Goal: Task Accomplishment & Management: Manage account settings

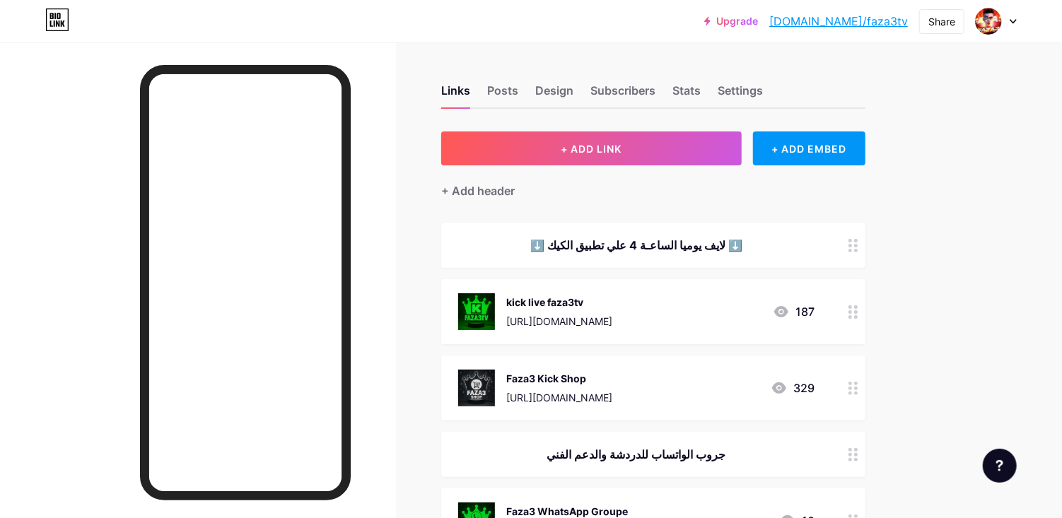
click at [1015, 21] on icon at bounding box center [1014, 22] width 6 height 4
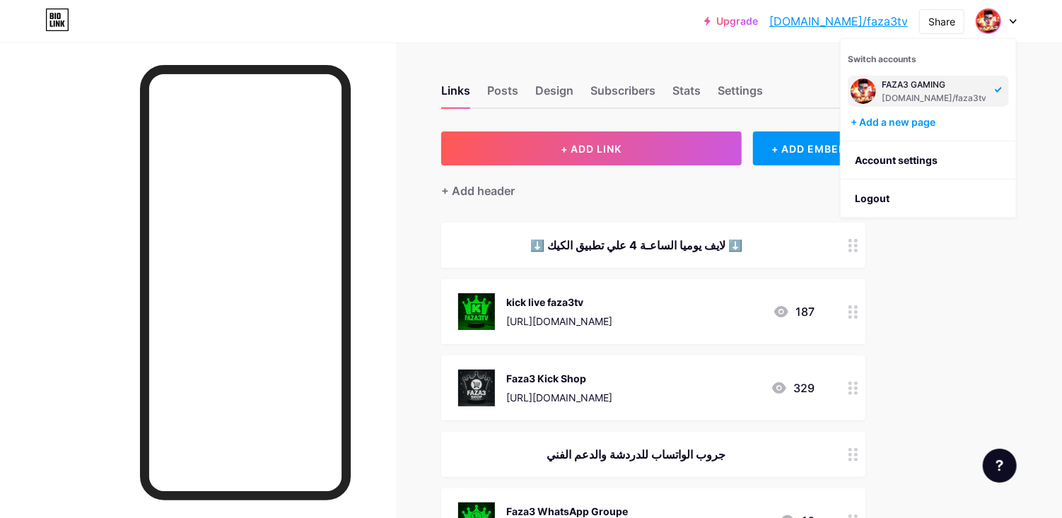
click at [921, 194] on li "Logout" at bounding box center [928, 199] width 175 height 38
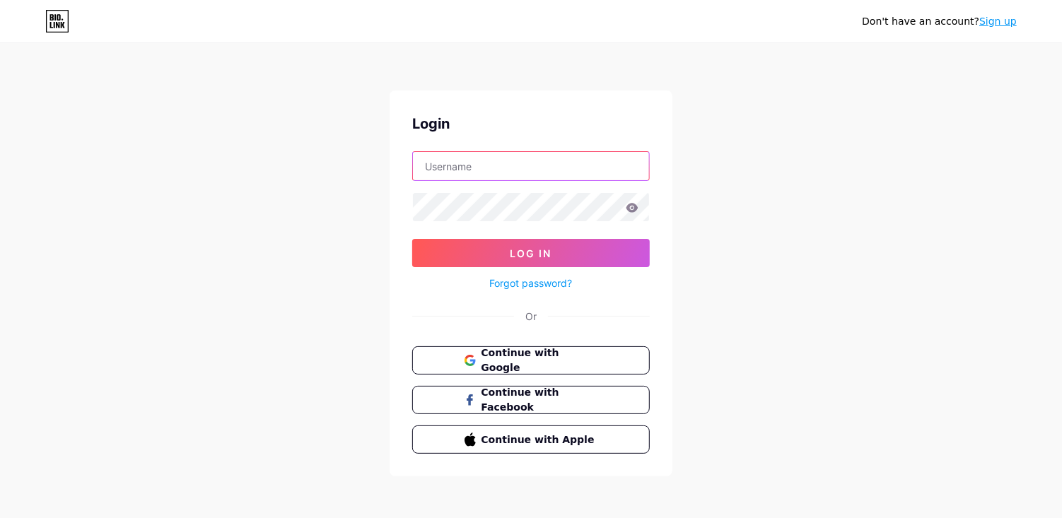
click at [583, 171] on input "text" at bounding box center [531, 166] width 236 height 28
click at [566, 154] on input "text" at bounding box center [531, 166] width 236 height 28
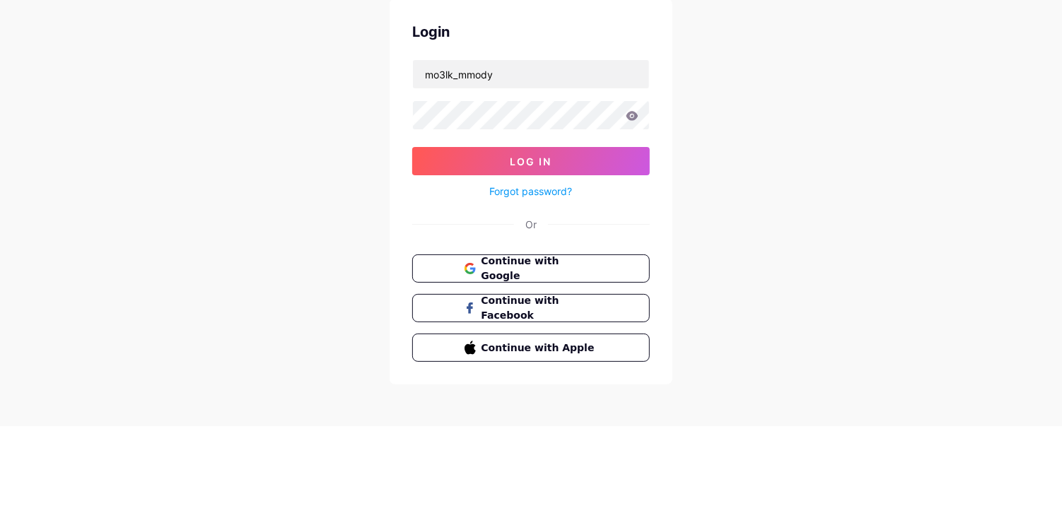
click at [337, 187] on div "Don't have an account? Sign up Login mo3lk_mmody Log In Forgot password? Or Con…" at bounding box center [531, 261] width 1062 height 522
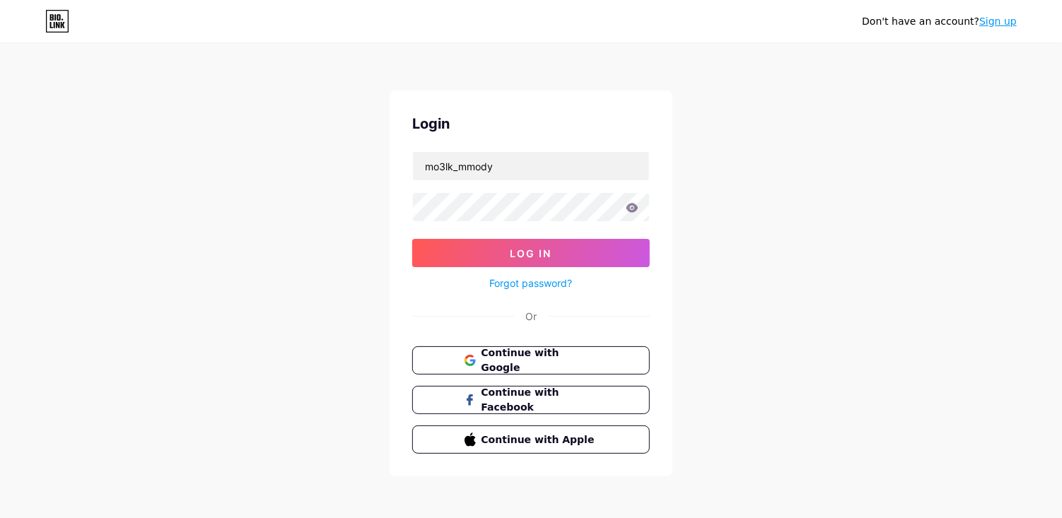
click at [513, 252] on span "Log In" at bounding box center [532, 254] width 42 height 12
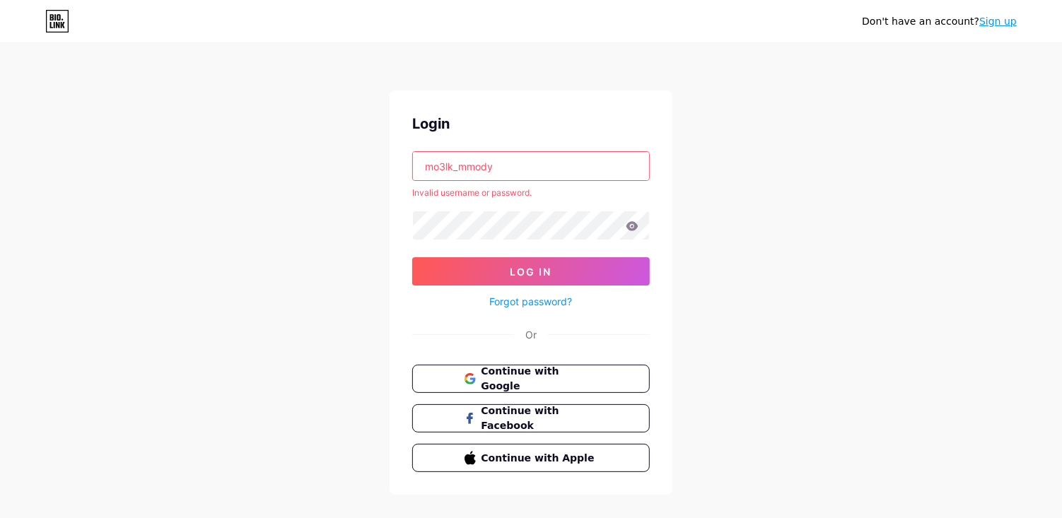
click at [550, 168] on input "mo3lk_mmody" at bounding box center [531, 166] width 236 height 28
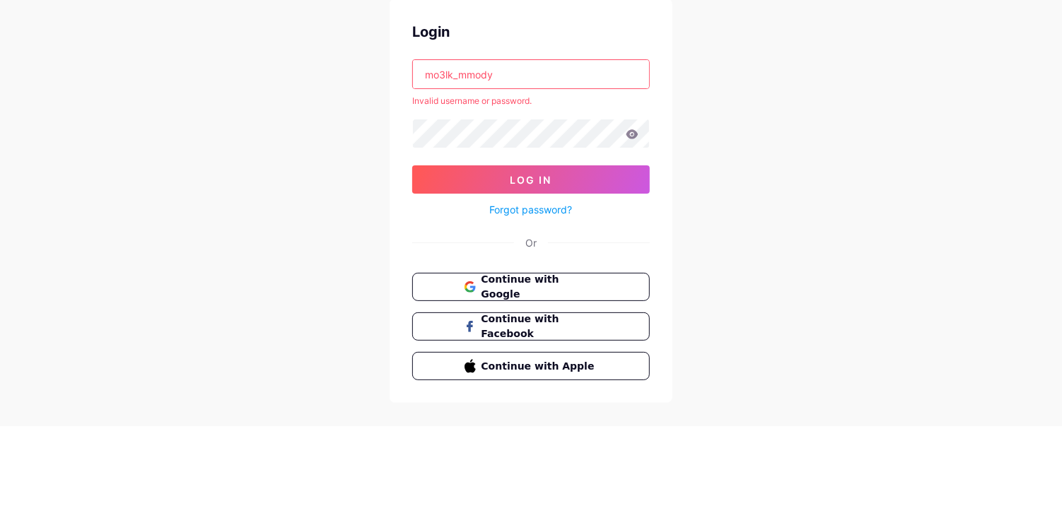
click at [472, 169] on input "mo3lk_mmody" at bounding box center [531, 166] width 236 height 28
type input "mo3lk_moody"
click at [686, 136] on div "Don't have an account? Sign up Login mo3lk_moody Invalid username or password. …" at bounding box center [531, 270] width 1062 height 540
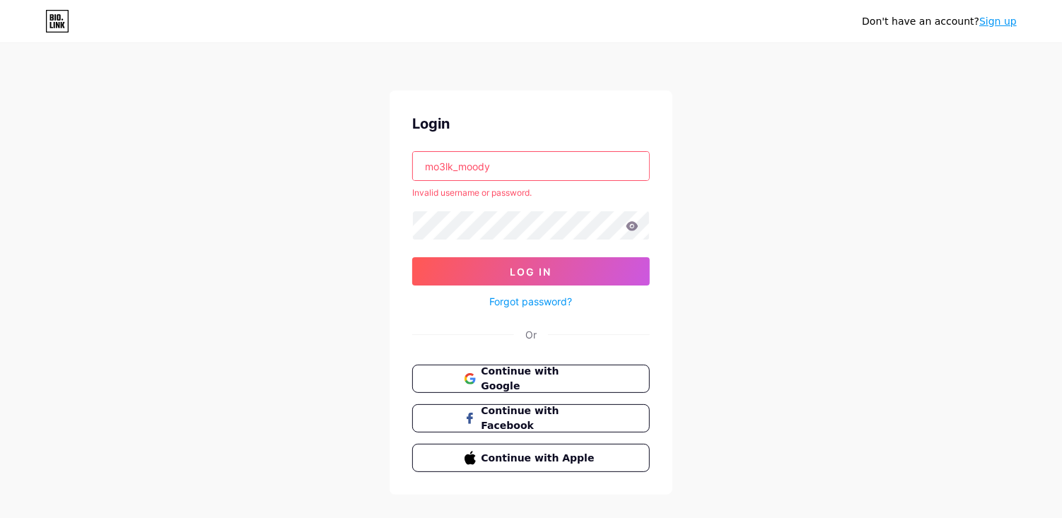
click at [557, 266] on button "Log In" at bounding box center [531, 271] width 238 height 28
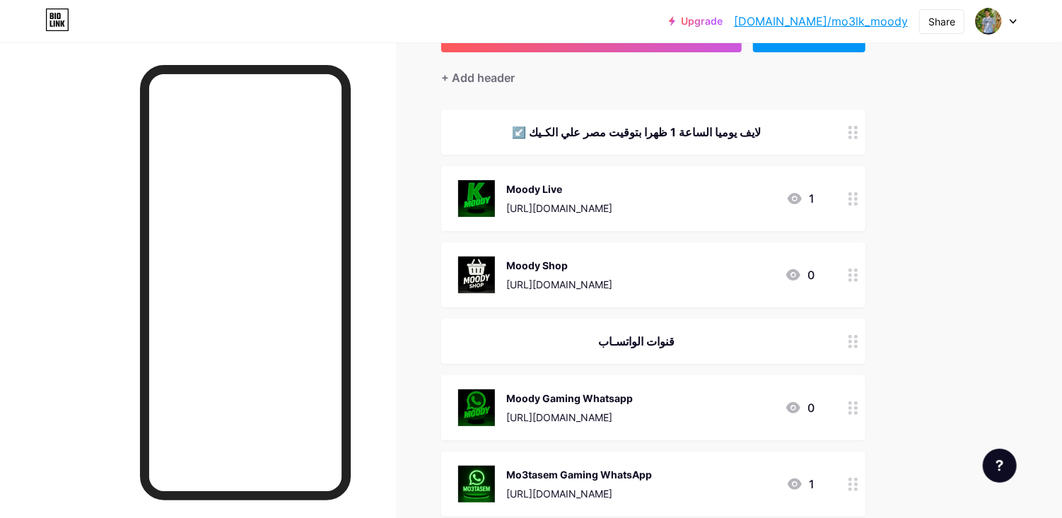
scroll to position [261, 0]
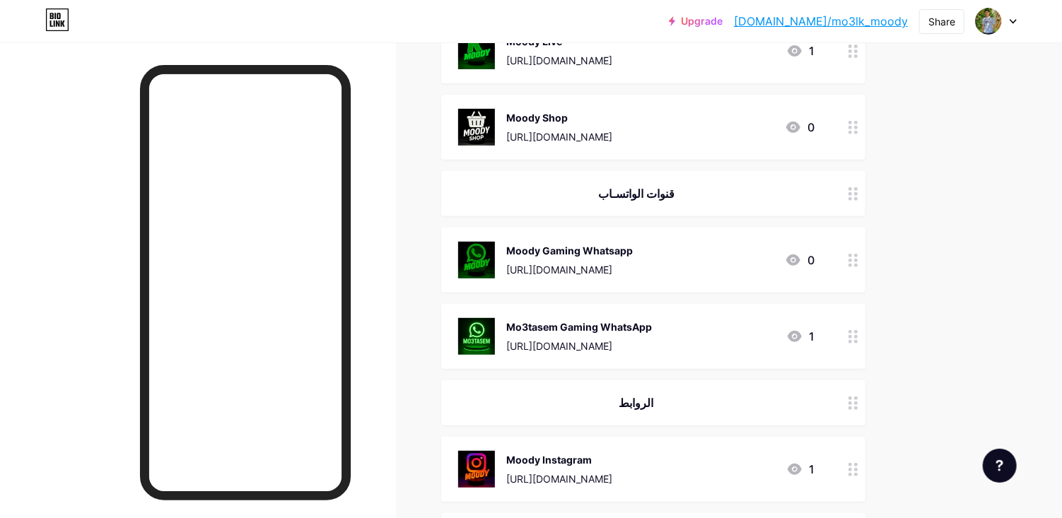
click at [652, 324] on div "Mo3tasem Gaming WhatsApp" at bounding box center [579, 327] width 146 height 15
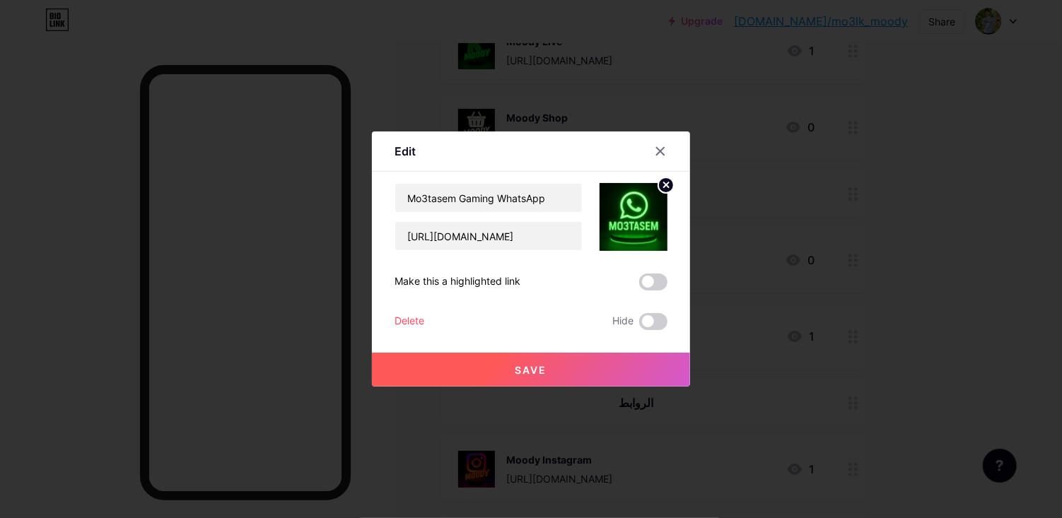
click at [656, 330] on span at bounding box center [653, 321] width 28 height 17
click at [639, 325] on input "checkbox" at bounding box center [639, 325] width 0 height 0
click at [619, 387] on button "Save" at bounding box center [531, 370] width 318 height 34
